Goal: Navigation & Orientation: Understand site structure

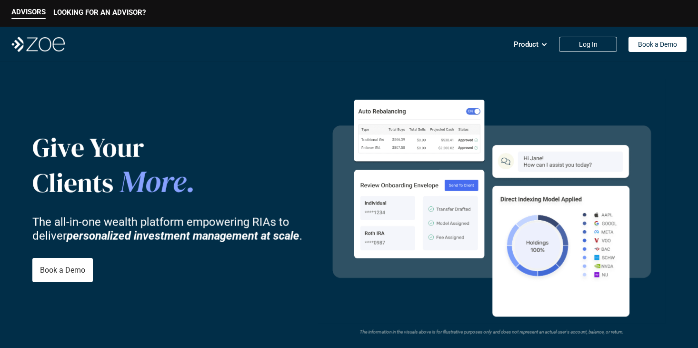
scroll to position [17, 0]
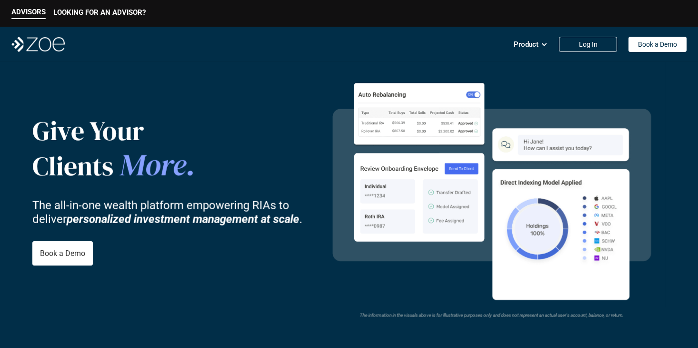
click at [588, 273] on video at bounding box center [492, 184] width 348 height 245
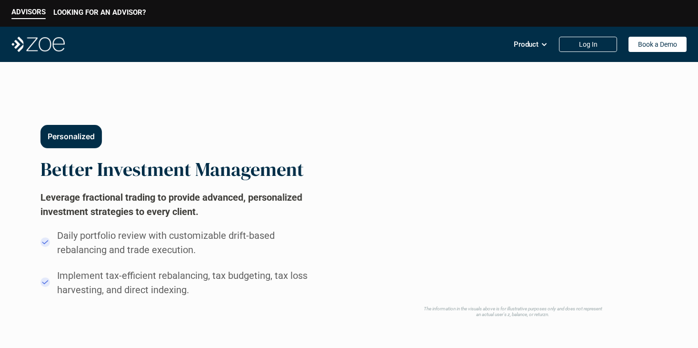
scroll to position [0, 0]
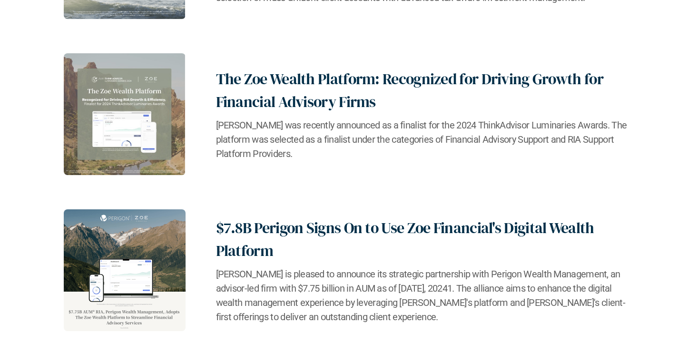
scroll to position [1973, 0]
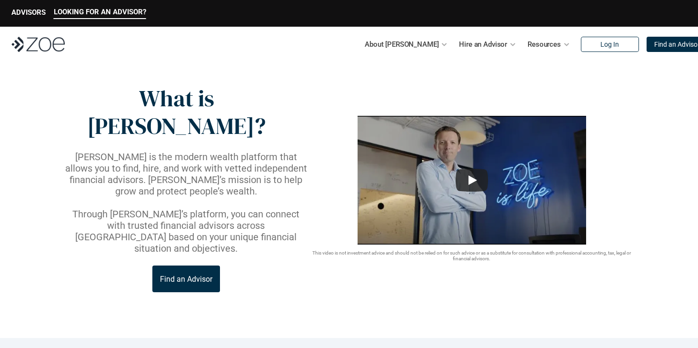
click at [39, 43] on img at bounding box center [37, 44] width 53 height 15
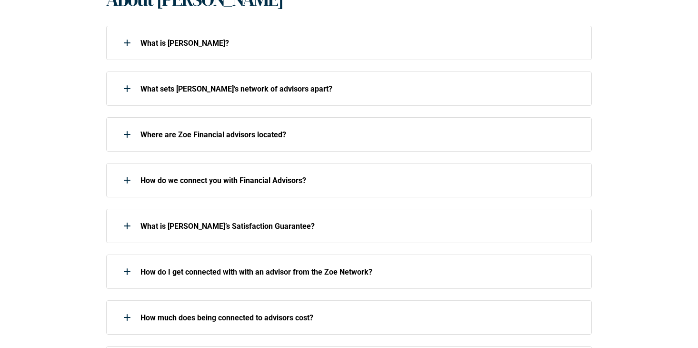
scroll to position [164, 0]
